Goal: Task Accomplishment & Management: Use online tool/utility

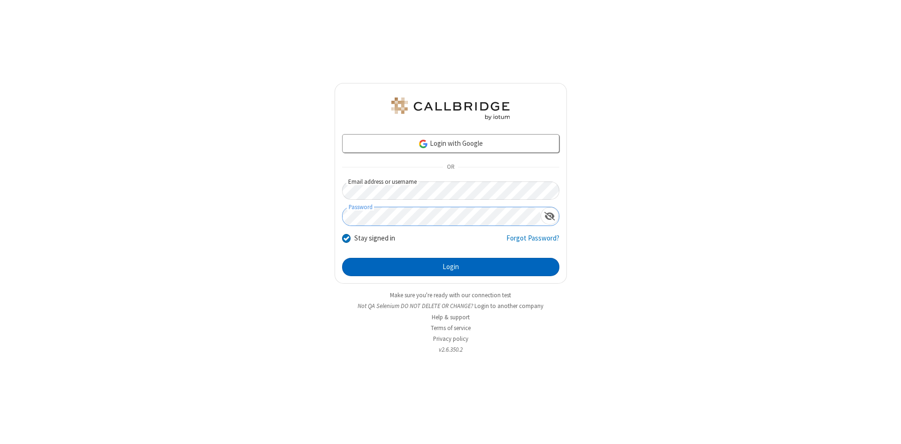
click at [450, 267] on button "Login" at bounding box center [450, 267] width 217 height 19
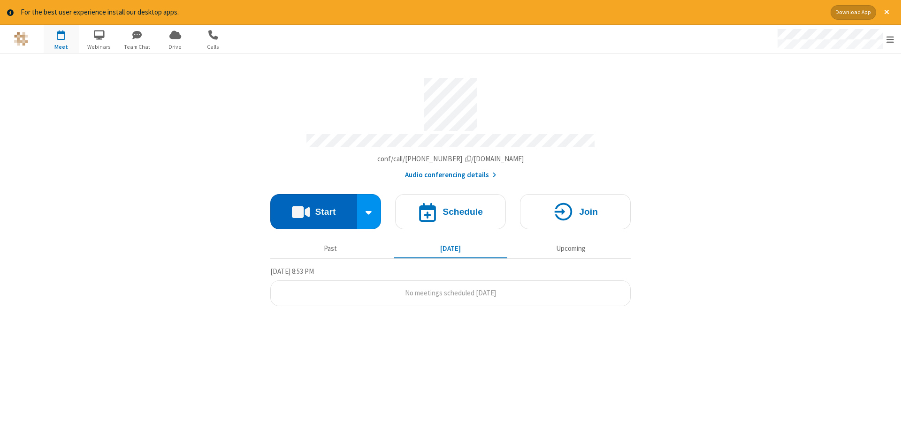
click at [313, 208] on button "Start" at bounding box center [313, 211] width 87 height 35
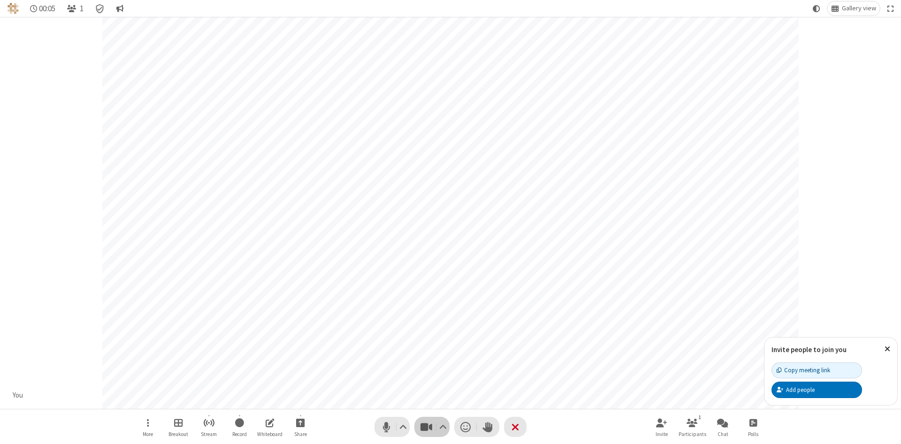
click at [426, 427] on span "Stop video (Alt+V)" at bounding box center [426, 427] width 14 height 14
click at [426, 427] on span "Start video (Alt+V)" at bounding box center [426, 427] width 14 height 14
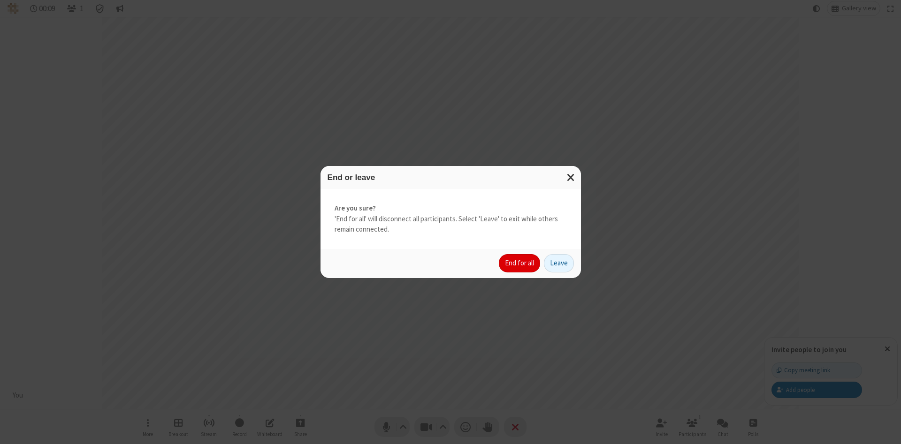
click at [520, 263] on button "End for all" at bounding box center [519, 263] width 41 height 19
